Goal: Task Accomplishment & Management: Use online tool/utility

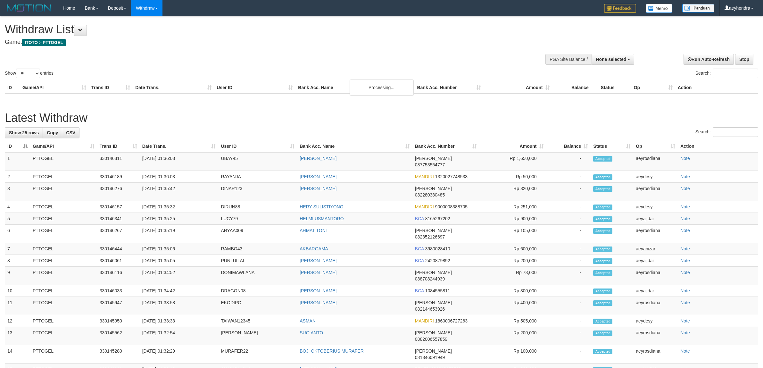
select select
select select "**"
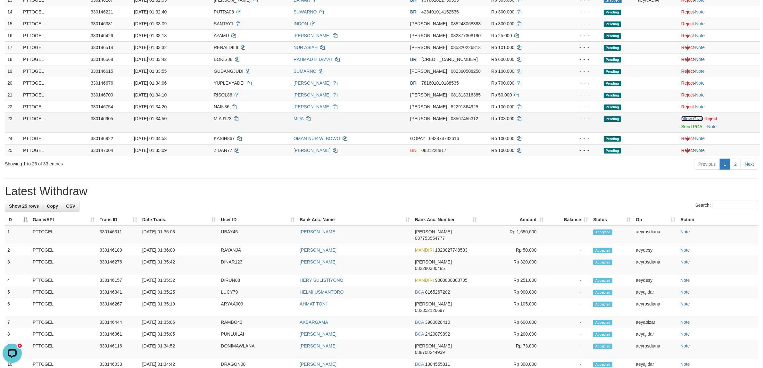
click at [688, 120] on link "Allow Grab" at bounding box center [692, 118] width 22 height 5
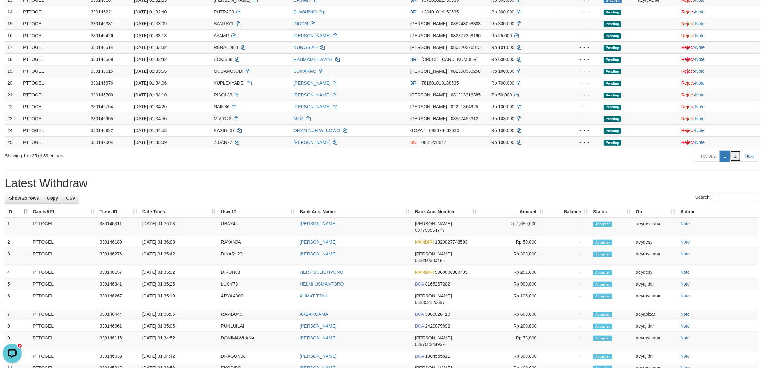
click at [738, 157] on link "2" at bounding box center [735, 156] width 11 height 11
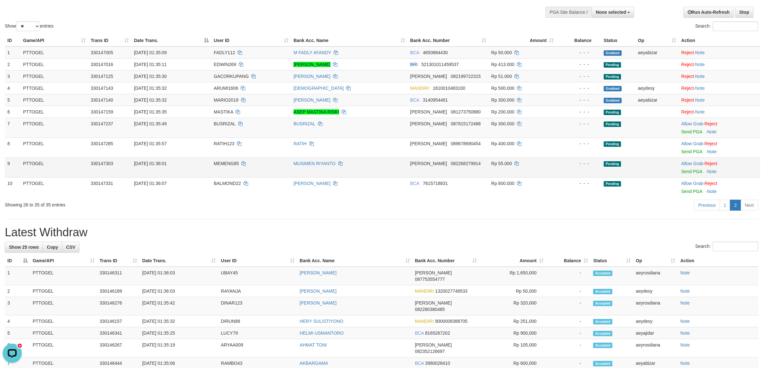
scroll to position [42, 0]
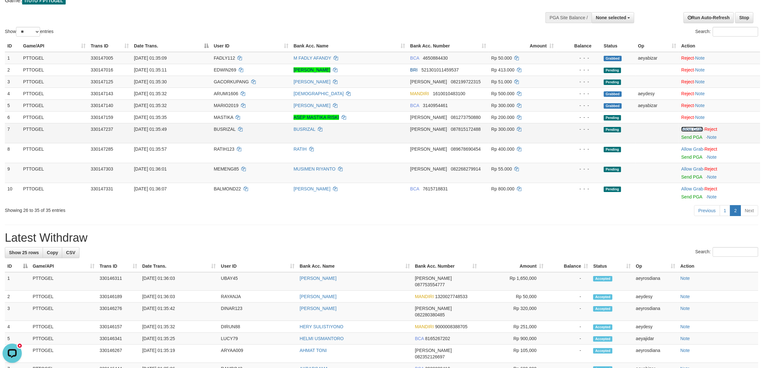
click at [685, 128] on link "Allow Grab" at bounding box center [692, 129] width 22 height 5
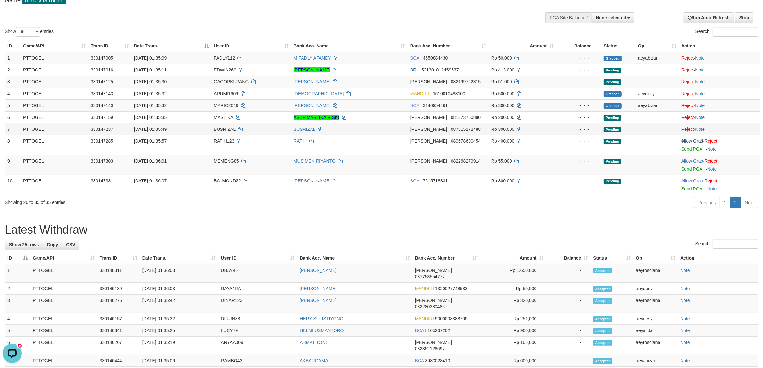
click at [692, 142] on link "Allow Grab" at bounding box center [692, 140] width 22 height 5
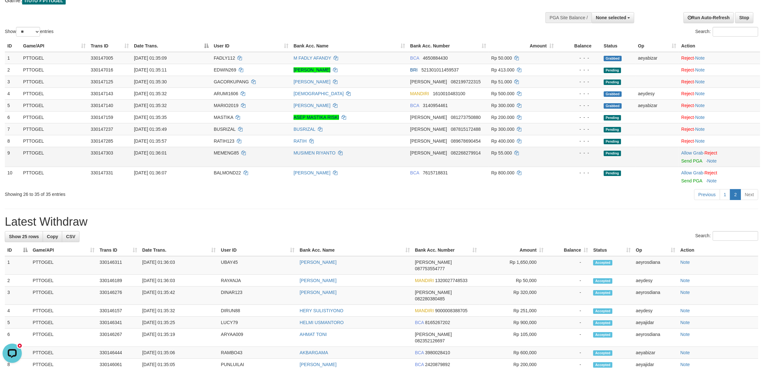
click at [690, 150] on td "Allow Grab · Reject Send PGA · Note" at bounding box center [719, 157] width 81 height 20
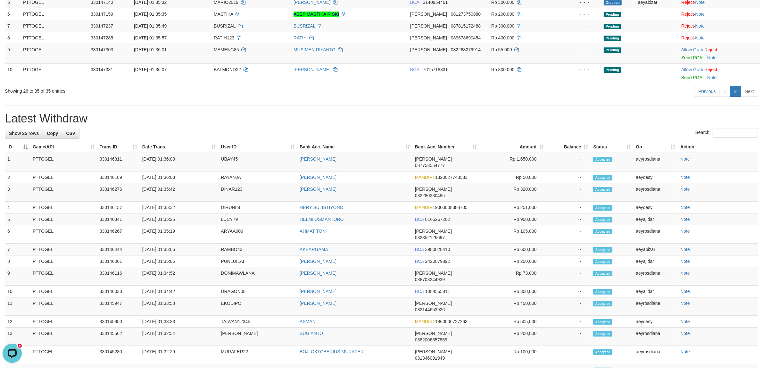
scroll to position [140, 0]
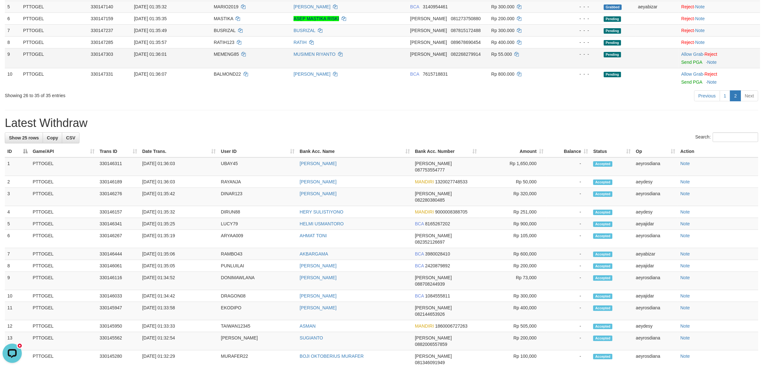
click at [692, 50] on td "Allow Grab · Reject Send PGA · Note" at bounding box center [719, 58] width 81 height 20
click at [690, 54] on link "Allow Grab" at bounding box center [692, 54] width 22 height 5
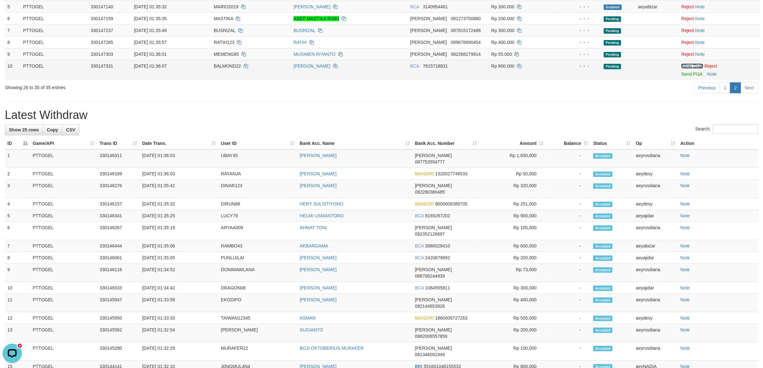
click at [686, 66] on link "Allow Grab" at bounding box center [692, 65] width 22 height 5
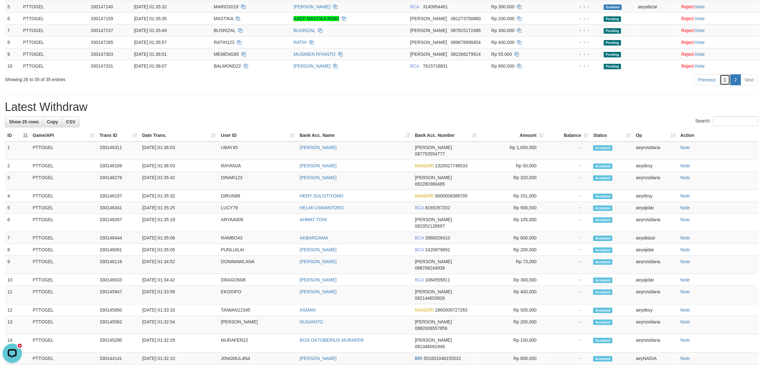
click at [723, 82] on link "1" at bounding box center [725, 79] width 11 height 11
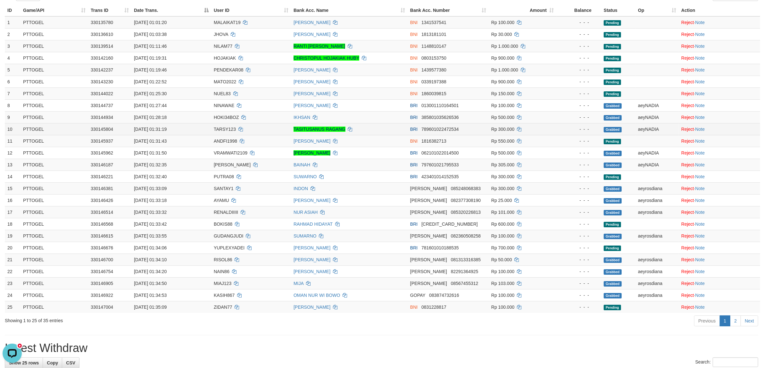
scroll to position [0, 0]
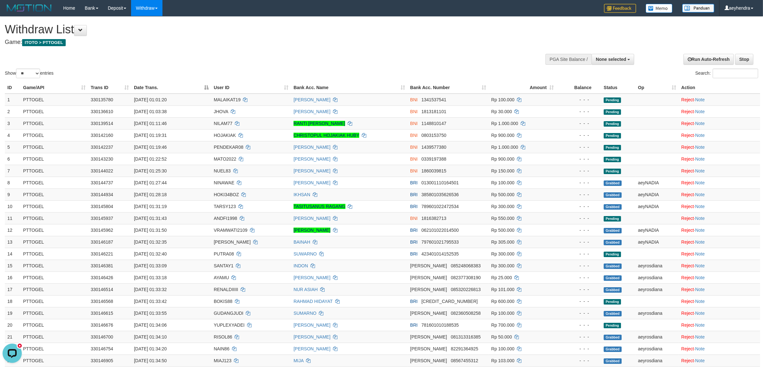
click at [406, 36] on div "Withdraw List Game: ITOTO > PTTOGEL" at bounding box center [253, 34] width 497 height 22
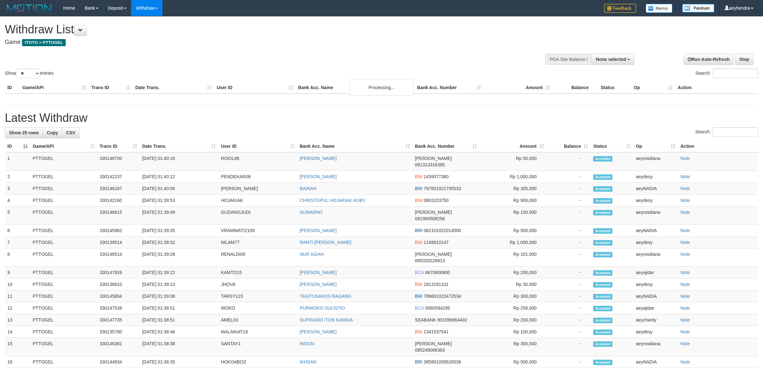
select select
select select "**"
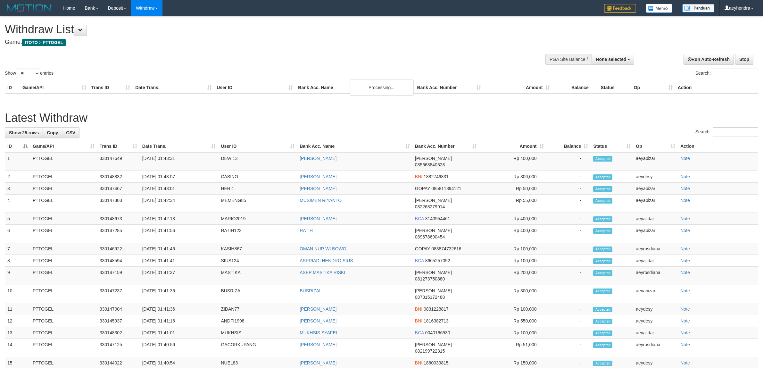
select select
select select "**"
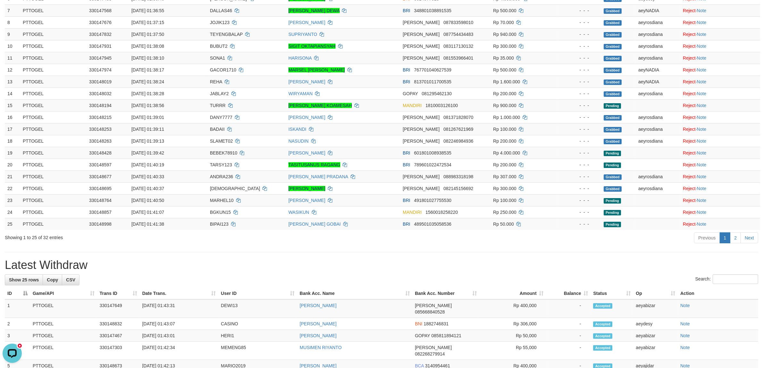
click at [349, 244] on div "Previous 1 2 Next" at bounding box center [540, 239] width 435 height 14
click at [350, 244] on div "Previous 1 2 Next" at bounding box center [540, 239] width 435 height 14
click at [349, 244] on div "Previous 1 2 Next" at bounding box center [540, 239] width 435 height 14
click at [348, 244] on div "Previous 1 2 Next" at bounding box center [540, 239] width 435 height 14
